Goal: Task Accomplishment & Management: Complete application form

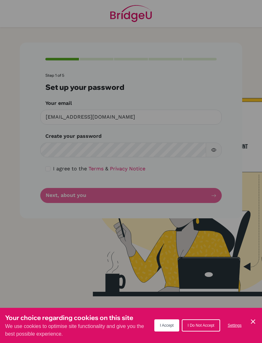
click at [221, 99] on div "Cookie Preferences" at bounding box center [131, 171] width 262 height 343
click at [250, 320] on icon "Cookie Control Close Icon" at bounding box center [253, 322] width 8 height 8
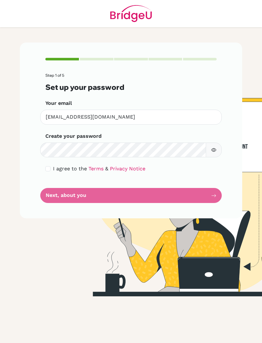
click at [219, 147] on button "button" at bounding box center [214, 149] width 16 height 15
click at [50, 192] on form "Step 1 of 5 Set up your password Your email [EMAIL_ADDRESS][DOMAIN_NAME] Invali…" at bounding box center [130, 138] width 171 height 130
click at [50, 168] on input "checkbox" at bounding box center [47, 168] width 5 height 5
checkbox input "true"
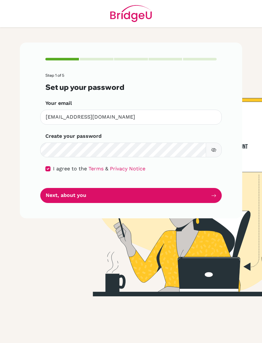
click at [198, 190] on button "Next, about you" at bounding box center [130, 195] width 181 height 15
click at [204, 193] on button "Next, about you" at bounding box center [130, 195] width 181 height 15
click at [204, 201] on button "Next, about you" at bounding box center [130, 195] width 181 height 15
click at [206, 194] on button "Next, about you" at bounding box center [130, 195] width 181 height 15
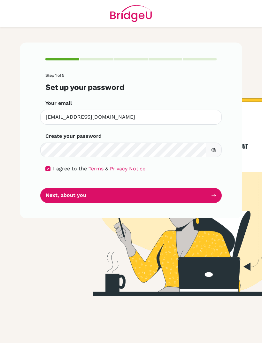
click at [206, 193] on button "Next, about you" at bounding box center [130, 195] width 181 height 15
click at [157, 197] on button "Next, about you" at bounding box center [130, 195] width 181 height 15
click at [177, 188] on button "Next, about you" at bounding box center [130, 195] width 181 height 15
click at [183, 194] on button "Next, about you" at bounding box center [130, 195] width 181 height 15
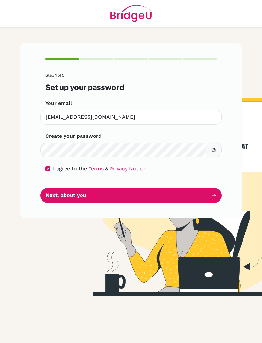
click at [182, 194] on button "Next, about you" at bounding box center [130, 195] width 181 height 15
click at [182, 198] on button "Next, about you" at bounding box center [130, 195] width 181 height 15
click at [192, 194] on button "Next, about you" at bounding box center [130, 195] width 181 height 15
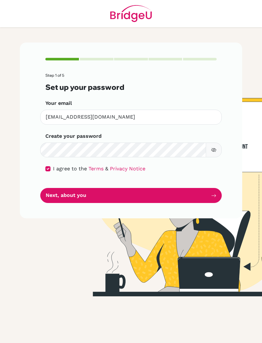
click at [177, 196] on button "Next, about you" at bounding box center [130, 195] width 181 height 15
click at [177, 195] on button "Next, about you" at bounding box center [130, 195] width 181 height 15
click at [164, 198] on button "Next, about you" at bounding box center [130, 195] width 181 height 15
click at [174, 188] on button "Next, about you" at bounding box center [130, 195] width 181 height 15
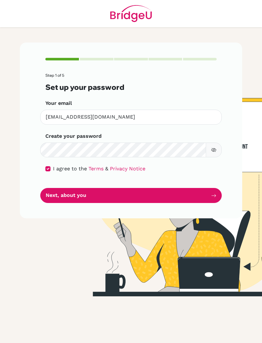
click at [174, 188] on button "Next, about you" at bounding box center [130, 195] width 181 height 15
click at [193, 191] on button "Next, about you" at bounding box center [130, 195] width 181 height 15
click at [205, 191] on button "Next, about you" at bounding box center [130, 195] width 181 height 15
click at [175, 197] on button "Next, about you" at bounding box center [130, 195] width 181 height 15
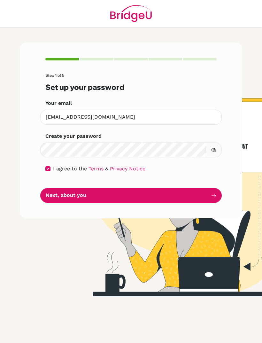
click at [175, 197] on button "Next, about you" at bounding box center [130, 195] width 181 height 15
click at [181, 192] on button "Next, about you" at bounding box center [130, 195] width 181 height 15
click at [180, 192] on button "Next, about you" at bounding box center [130, 195] width 181 height 15
click at [179, 193] on button "Next, about you" at bounding box center [130, 195] width 181 height 15
